Goal: Transaction & Acquisition: Purchase product/service

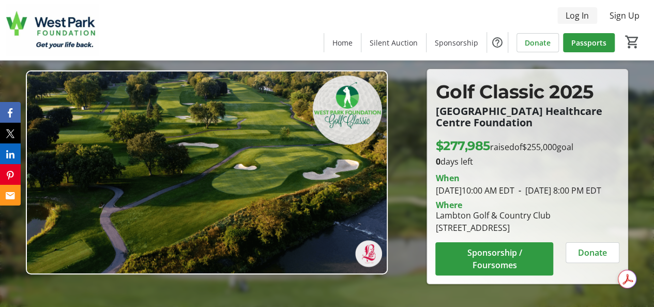
click at [577, 15] on span "Log In" at bounding box center [577, 15] width 23 height 12
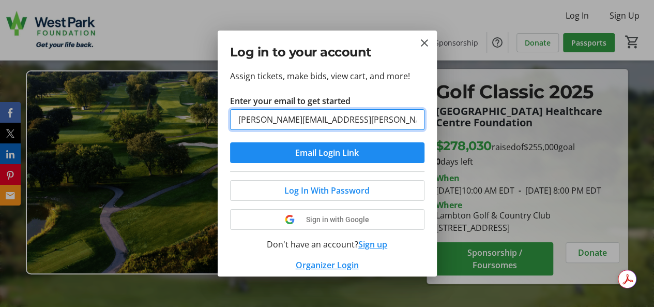
type input "[PERSON_NAME][EMAIL_ADDRESS][PERSON_NAME][DOMAIN_NAME]"
click at [230, 142] on button "Email Login Link" at bounding box center [327, 152] width 194 height 21
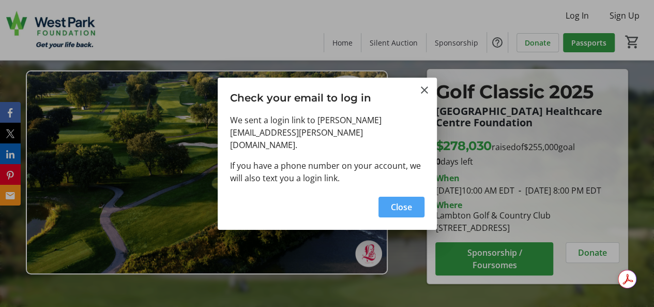
click at [402, 201] on span "Close" at bounding box center [401, 207] width 21 height 12
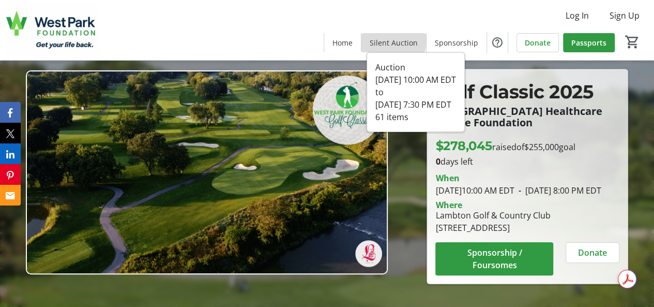
click at [394, 39] on span "Silent Auction" at bounding box center [394, 42] width 48 height 11
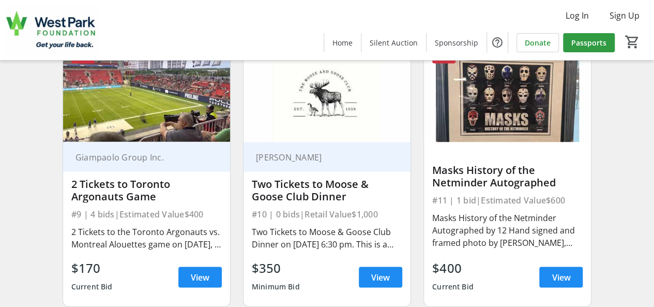
scroll to position [983, 0]
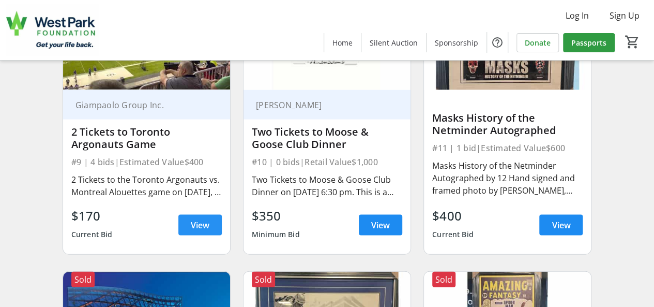
click at [203, 231] on span "View" at bounding box center [200, 225] width 19 height 12
